Goal: Transaction & Acquisition: Subscribe to service/newsletter

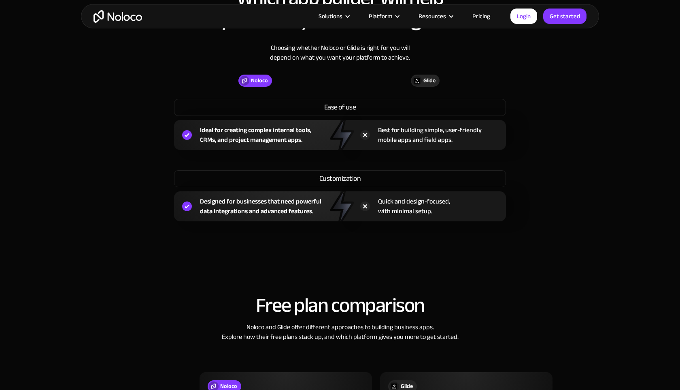
scroll to position [634, 0]
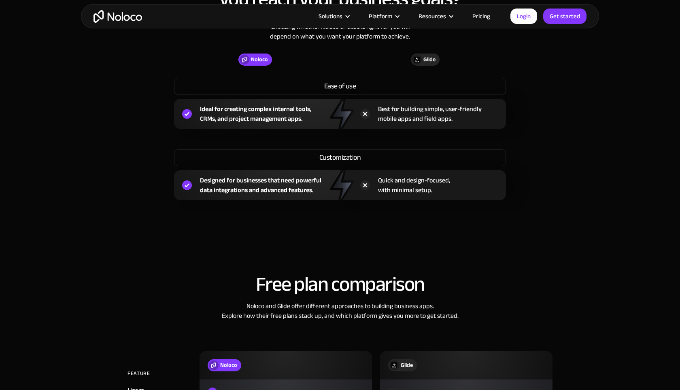
click at [482, 18] on link "Pricing" at bounding box center [481, 16] width 38 height 11
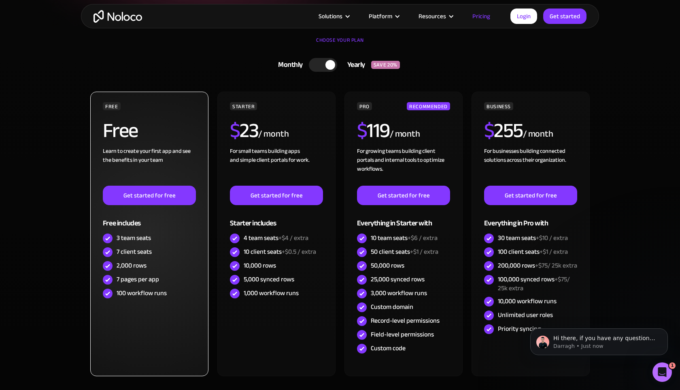
scroll to position [176, 0]
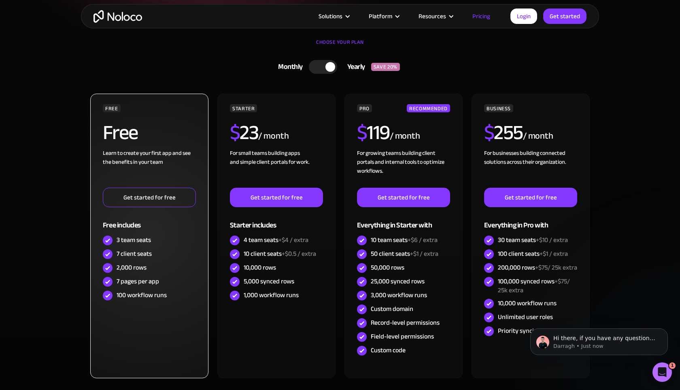
click at [146, 194] on link "Get started for free" at bounding box center [149, 197] width 93 height 19
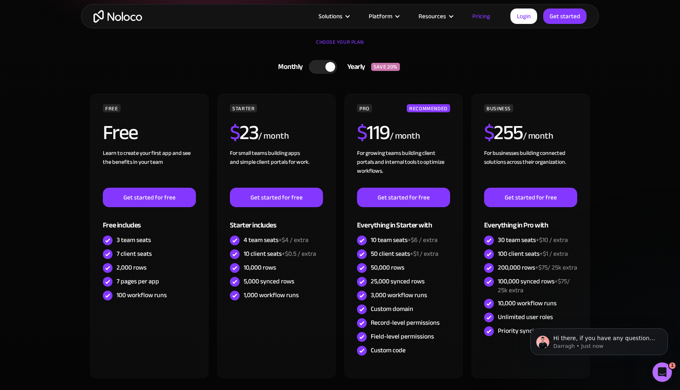
click at [324, 64] on div at bounding box center [323, 67] width 28 height 14
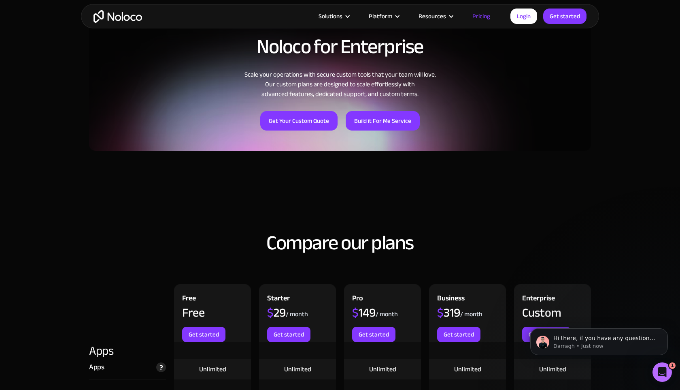
scroll to position [681, 0]
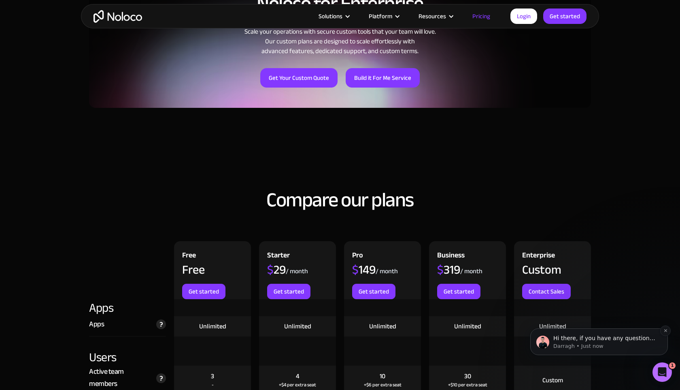
click at [601, 338] on p "Hi there, if you have any questions about our pricing, just let us know! Darragh" at bounding box center [606, 338] width 104 height 8
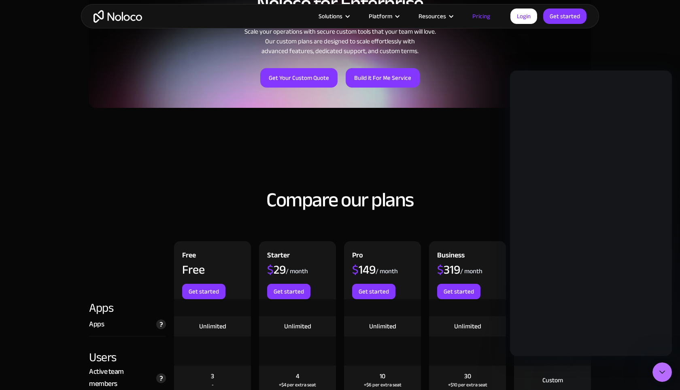
scroll to position [0, 0]
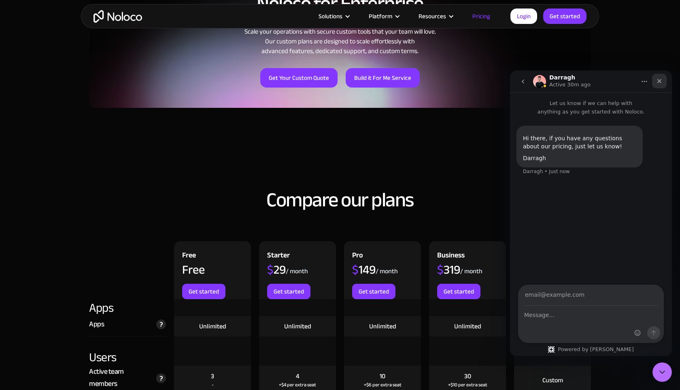
click at [658, 83] on icon "Close" at bounding box center [659, 81] width 6 height 6
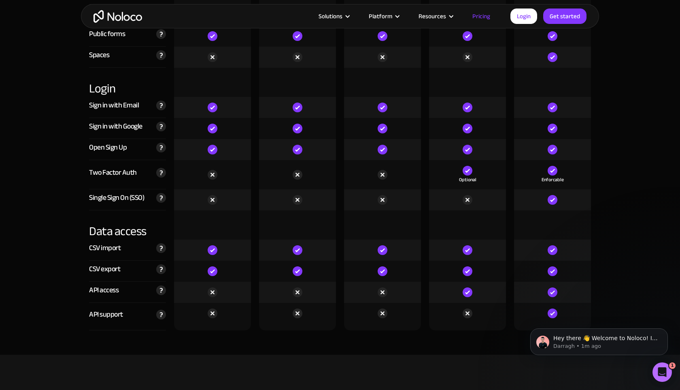
scroll to position [2608, 0]
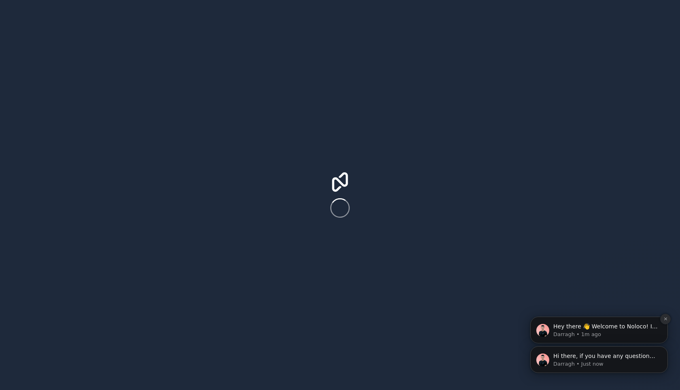
click at [665, 320] on icon "Dismiss notification" at bounding box center [666, 318] width 4 height 4
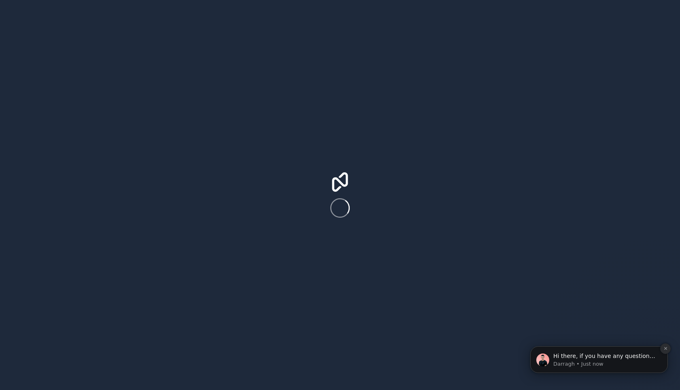
click at [667, 348] on icon "Dismiss notification" at bounding box center [666, 348] width 4 height 4
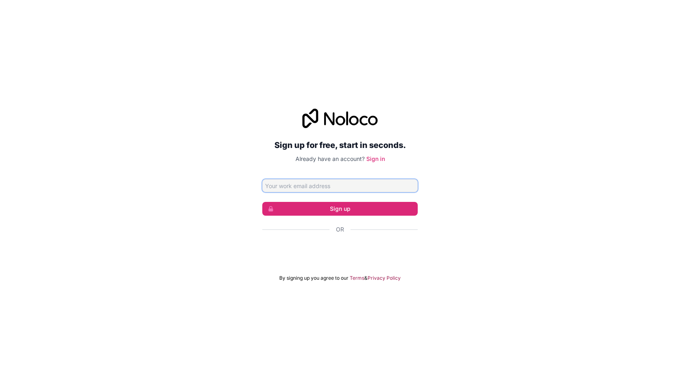
click at [340, 191] on input "Email address" at bounding box center [340, 185] width 156 height 13
type input "engineering@hospoaiapplications.com"
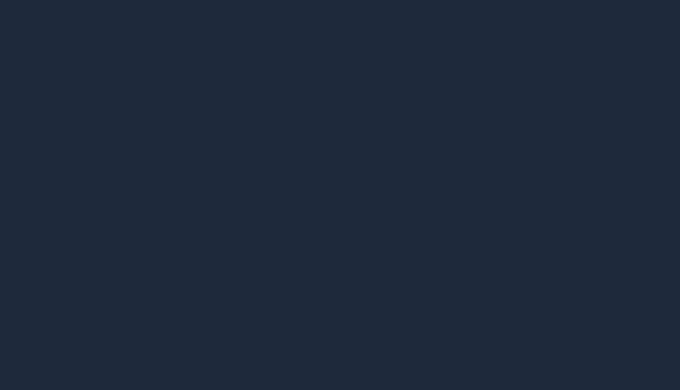
click at [247, 46] on div at bounding box center [340, 195] width 680 height 390
